Goal: Task Accomplishment & Management: Complete application form

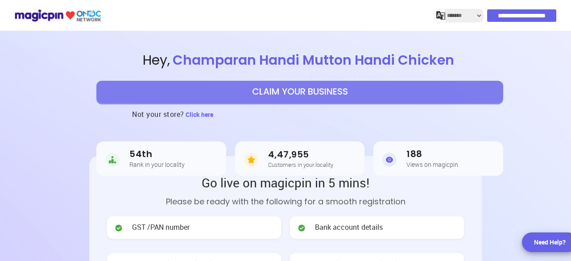
select select "*******"
click at [317, 93] on button "CLAIM YOUR BUSINESS" at bounding box center [299, 92] width 407 height 22
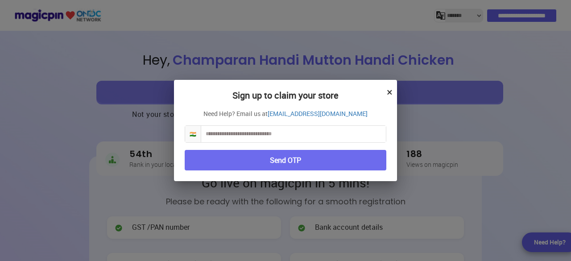
click at [250, 132] on input "text" at bounding box center [293, 134] width 185 height 16
type input "**********"
click at [294, 165] on button "Send OTP" at bounding box center [286, 160] width 202 height 21
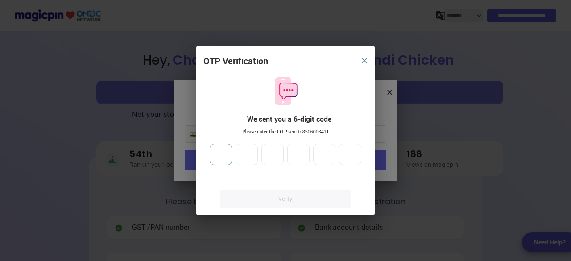
click at [221, 152] on input "number" at bounding box center [221, 154] width 22 height 21
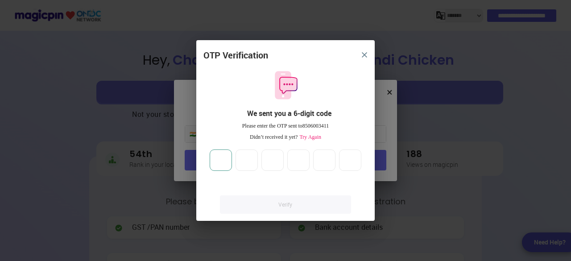
type input "*"
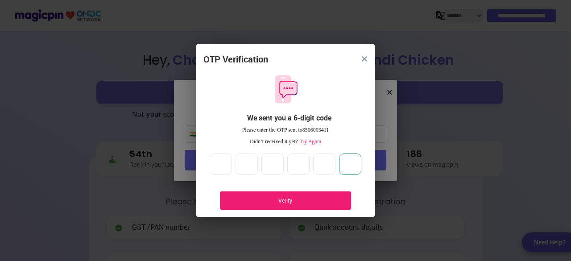
type input "*"
click at [299, 199] on div "Verify" at bounding box center [285, 201] width 104 height 8
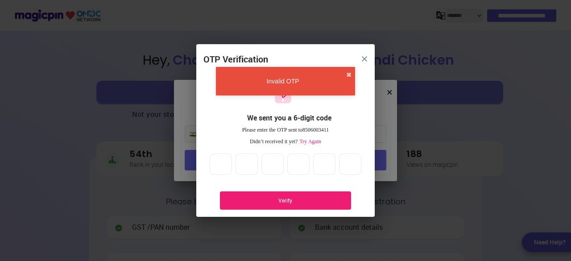
click at [288, 205] on div "Verify" at bounding box center [285, 200] width 131 height 18
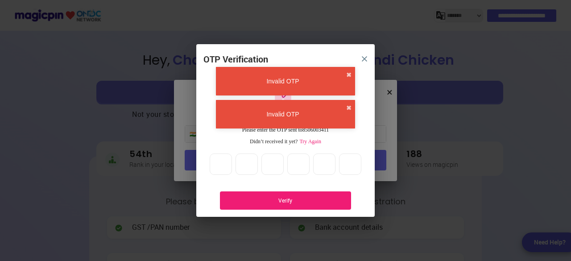
click at [351, 76] on div "Invalid OTP ✖" at bounding box center [285, 81] width 139 height 29
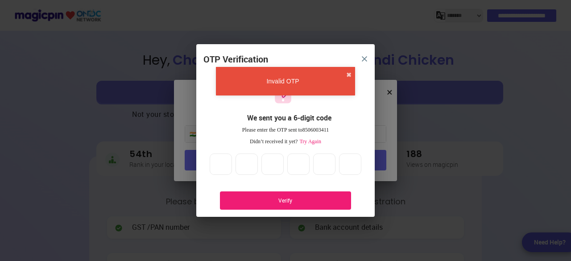
click at [365, 58] on img "close" at bounding box center [364, 58] width 5 height 5
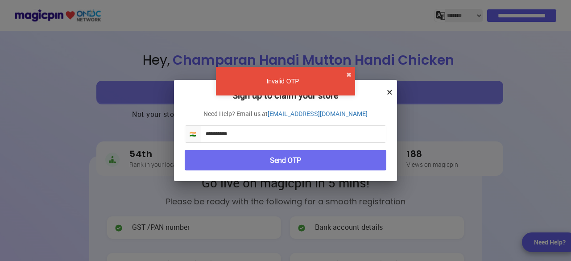
click at [389, 91] on button "×" at bounding box center [390, 91] width 6 height 15
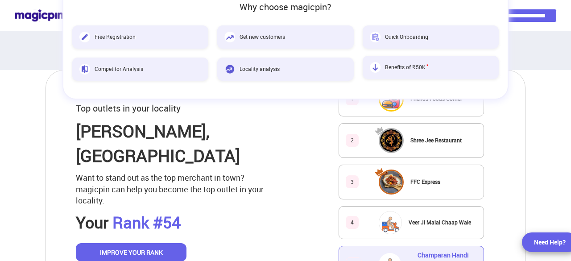
scroll to position [446, 0]
